Goal: Navigation & Orientation: Find specific page/section

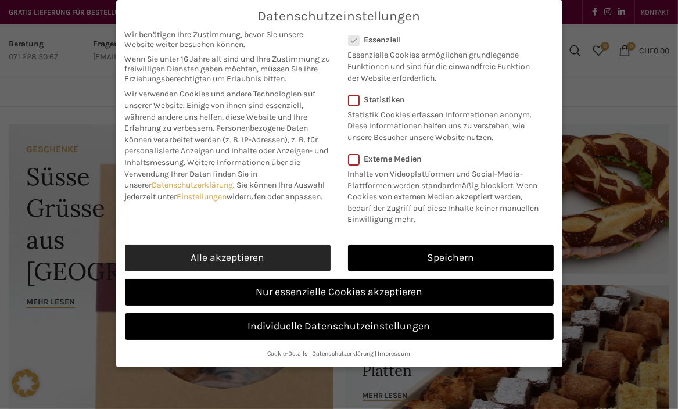
click at [179, 255] on link "Alle akzeptieren" at bounding box center [228, 257] width 206 height 27
checkbox input "true"
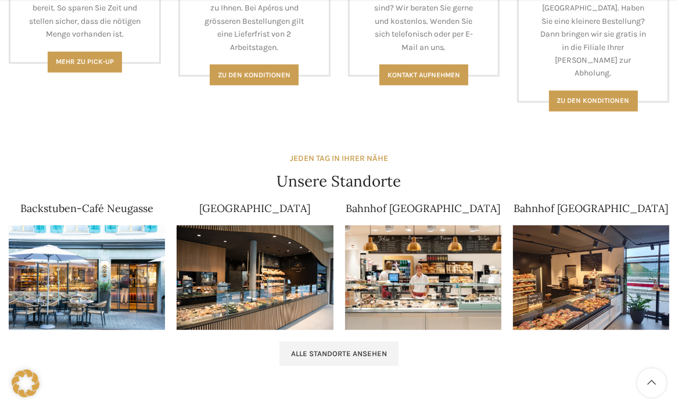
scroll to position [697, 0]
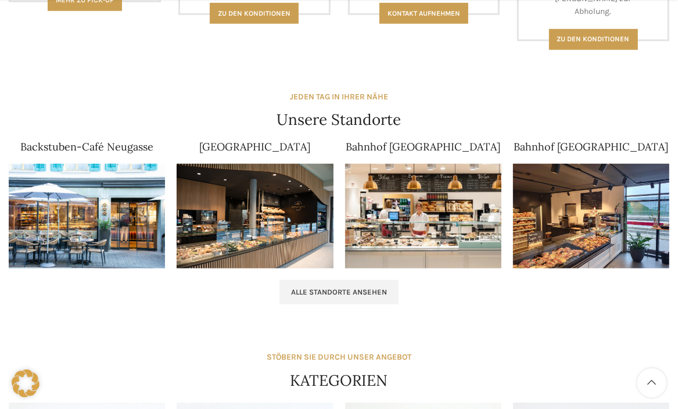
click at [401, 186] on img at bounding box center [423, 216] width 156 height 105
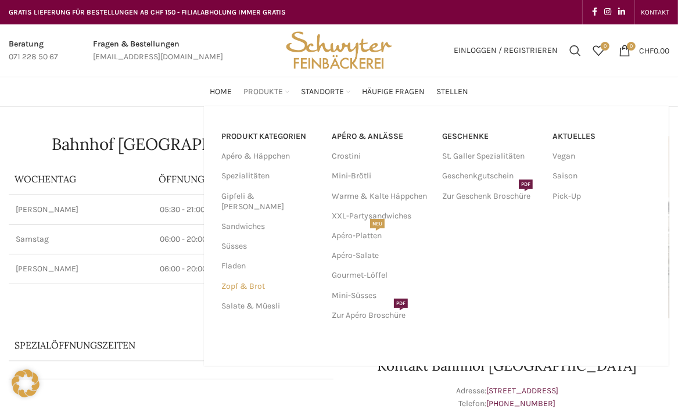
click at [251, 276] on link "Zopf & Brot" at bounding box center [269, 286] width 96 height 20
